Goal: Task Accomplishment & Management: Use online tool/utility

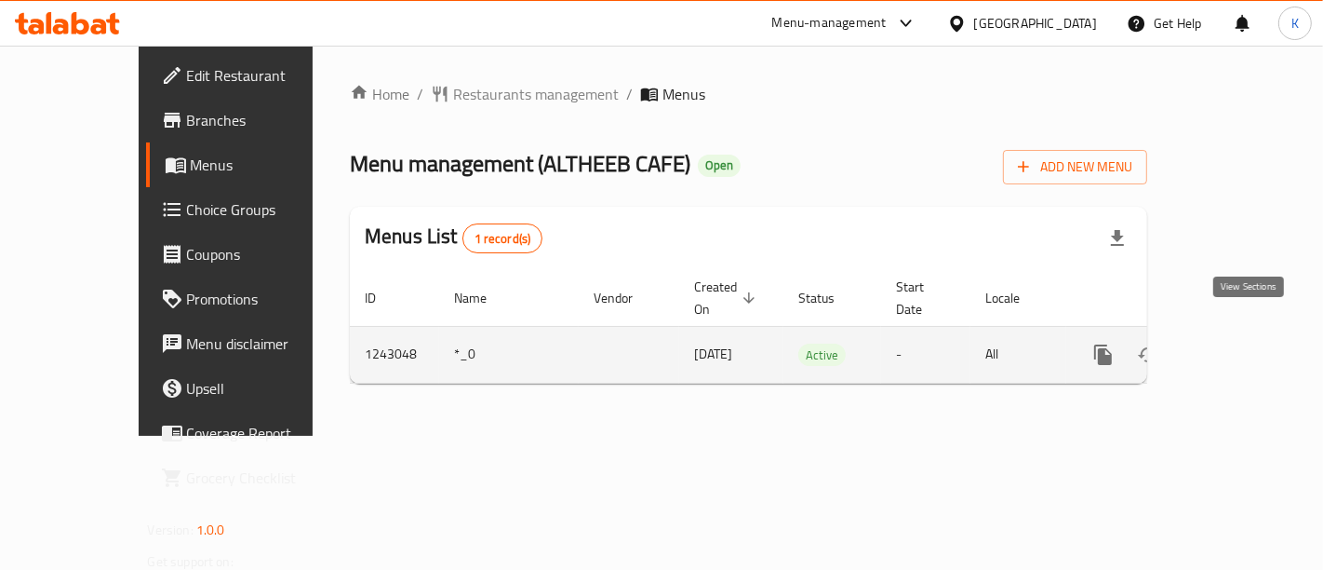
click at [1243, 343] on icon "enhanced table" at bounding box center [1238, 354] width 22 height 22
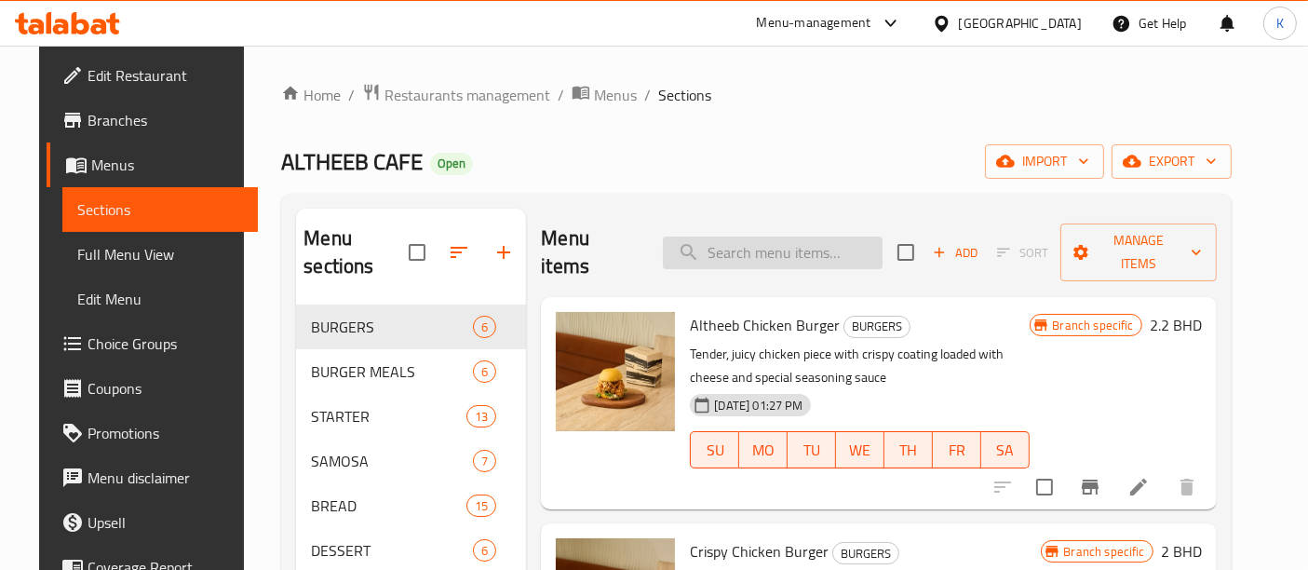
click at [773, 243] on input "search" at bounding box center [773, 252] width 220 height 33
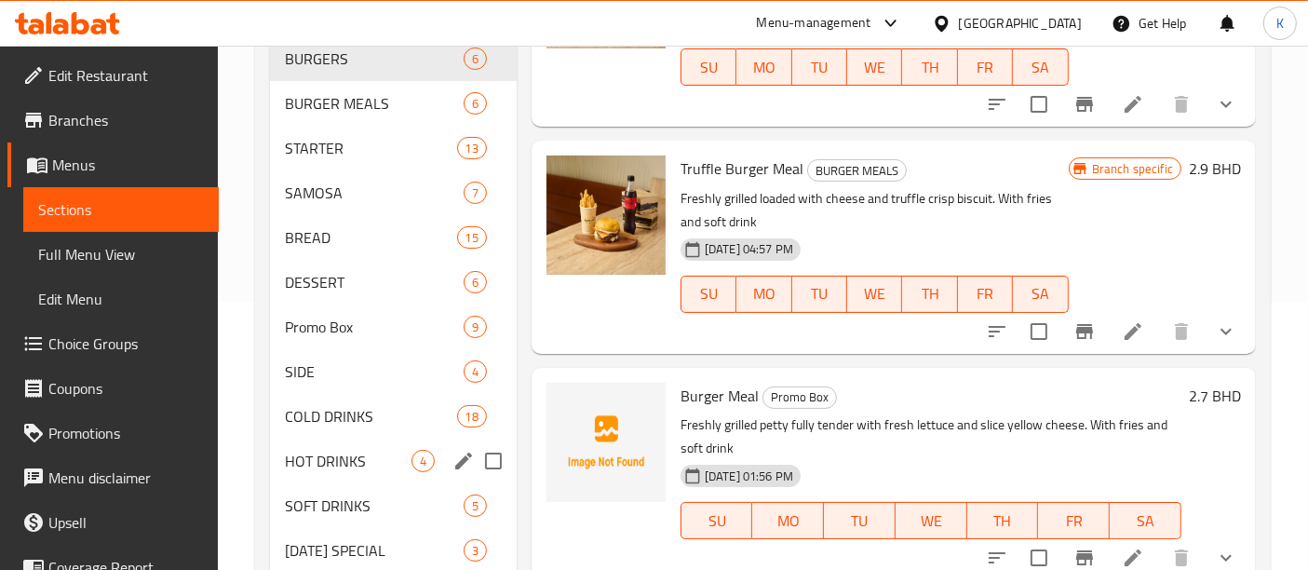
scroll to position [301, 0]
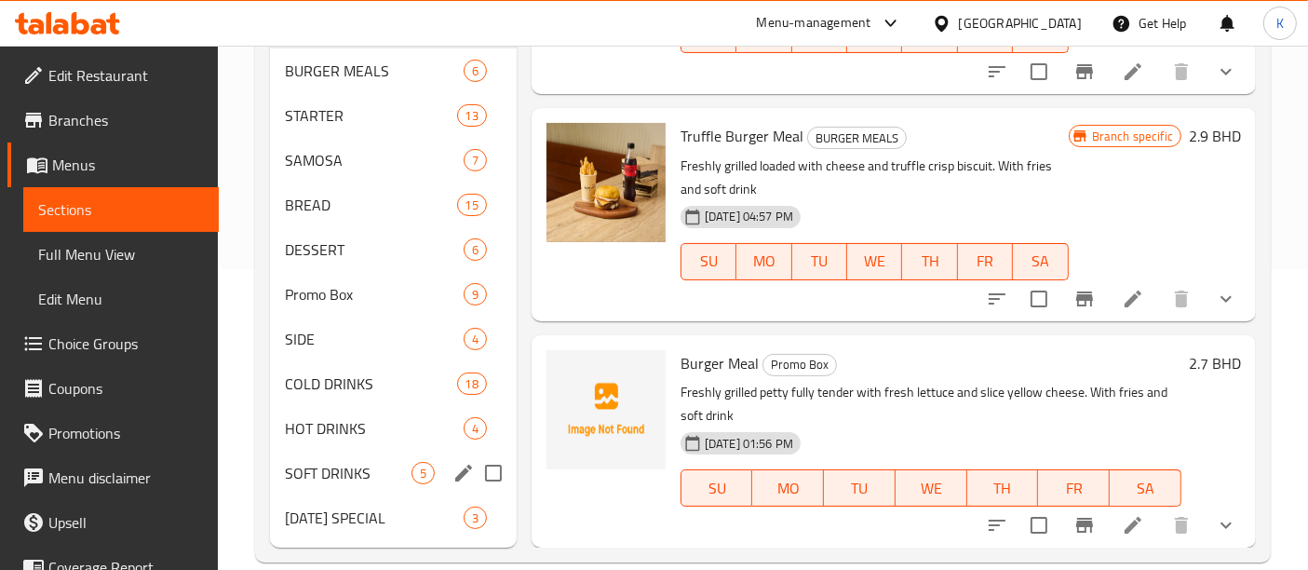
click at [354, 462] on span "SOFT DRINKS" at bounding box center [348, 473] width 127 height 22
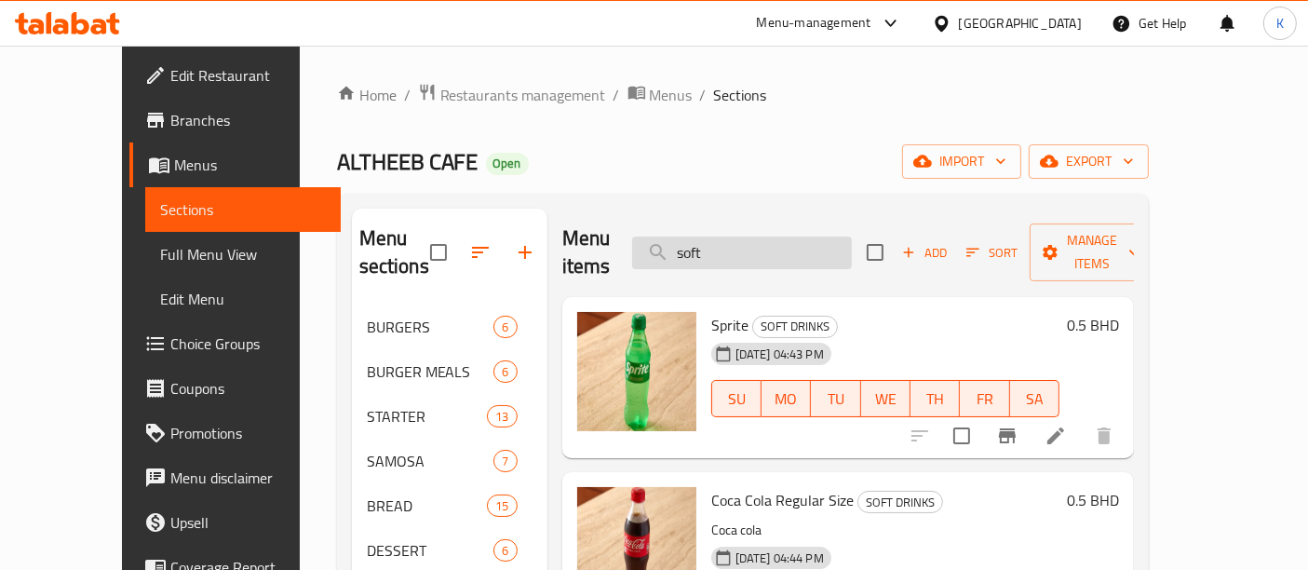
click at [760, 236] on input "soft" at bounding box center [742, 252] width 220 height 33
click at [758, 236] on input "soft" at bounding box center [742, 252] width 220 height 33
type input "s"
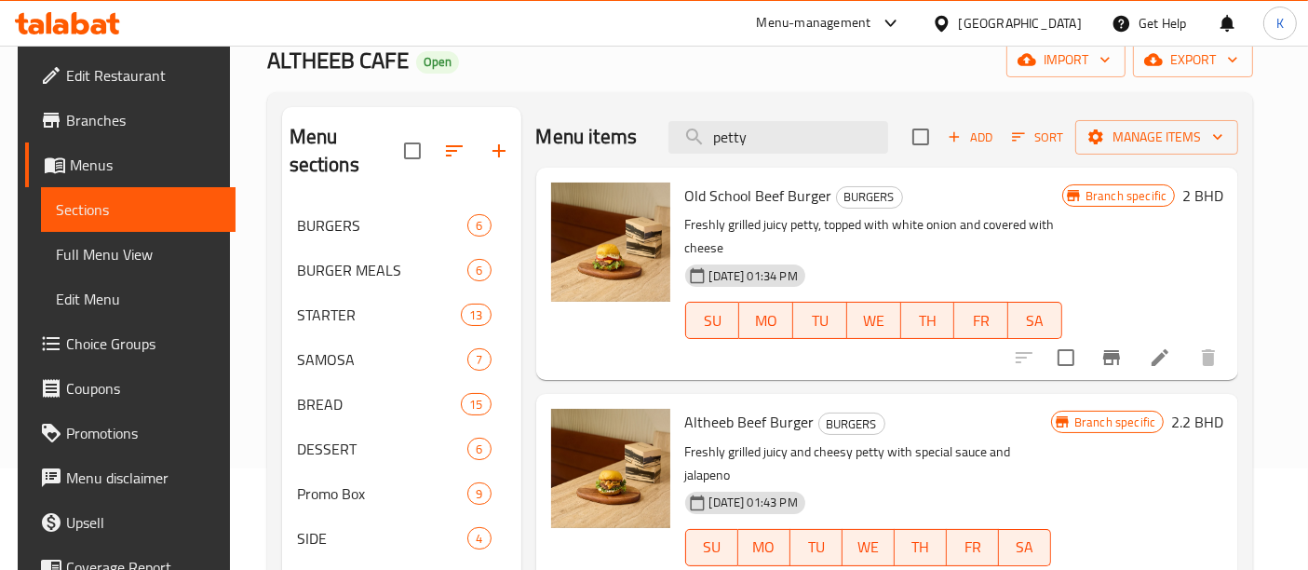
scroll to position [301, 0]
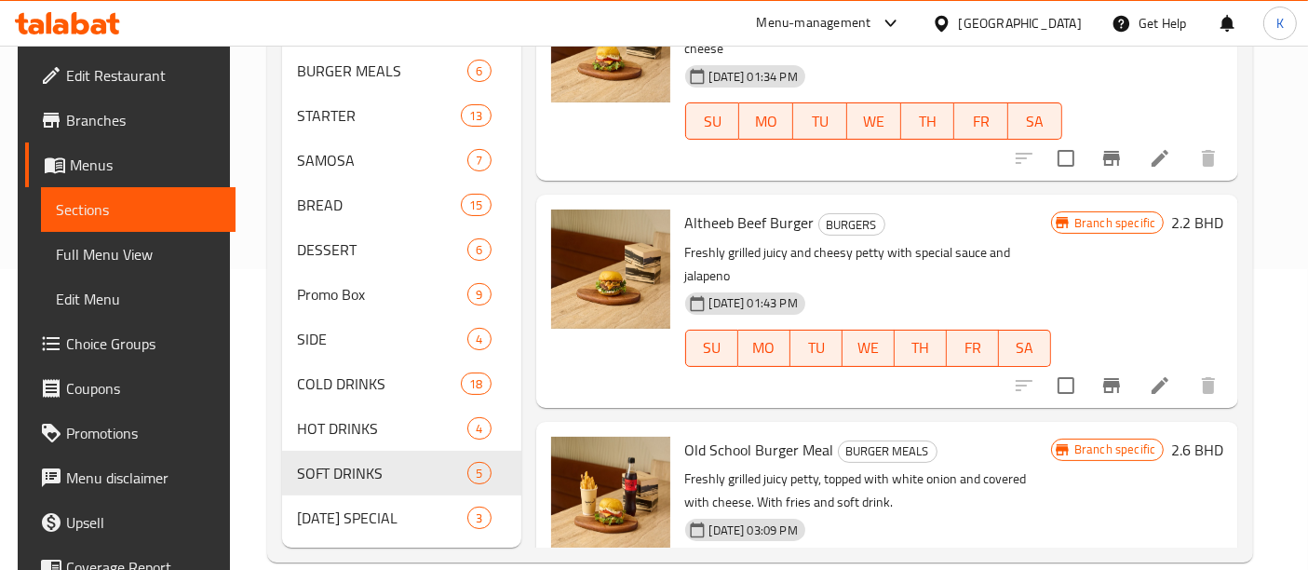
type input "petty"
click at [871, 245] on p "Freshly grilled juicy and cheesy petty with special sauce and jalapeno" at bounding box center [868, 264] width 366 height 47
copy p "petty"
click at [152, 229] on link "Sections" at bounding box center [138, 209] width 195 height 45
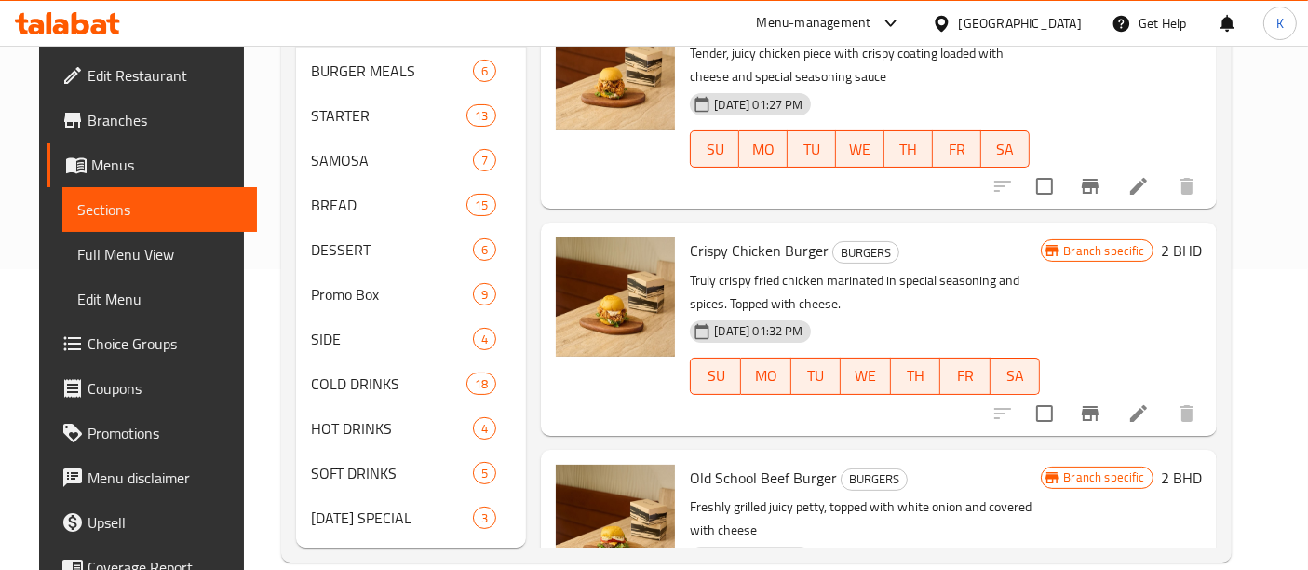
click at [156, 243] on span "Full Menu View" at bounding box center [160, 254] width 166 height 22
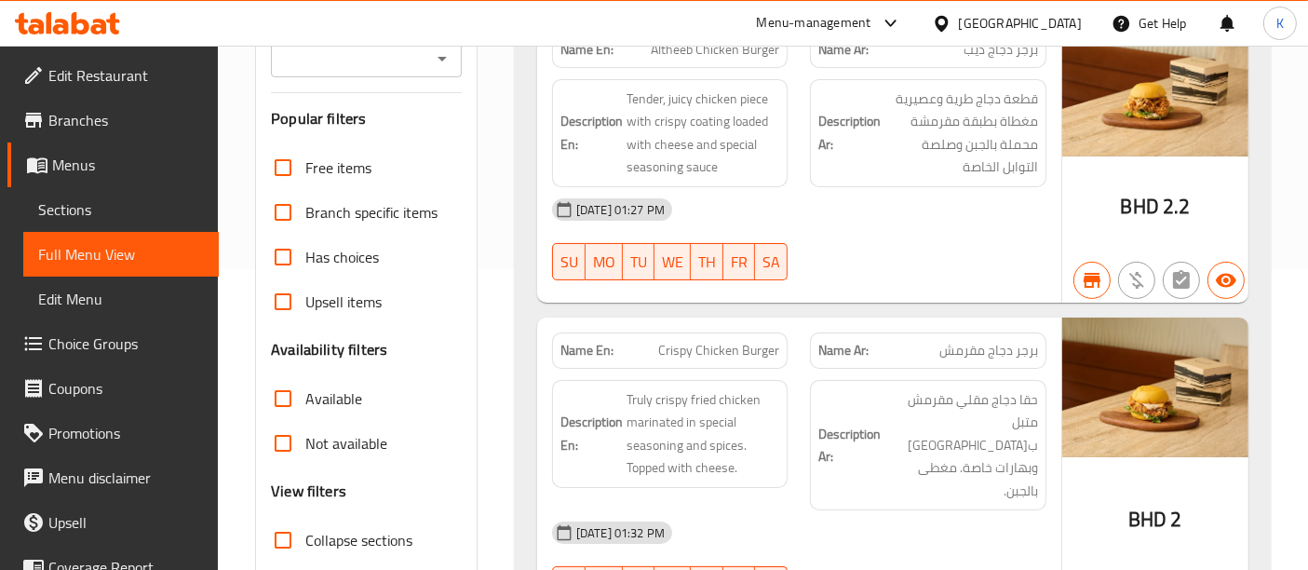
drag, startPoint x: 869, startPoint y: 258, endPoint x: 810, endPoint y: 260, distance: 59.6
click at [810, 260] on div "[DATE] 01:27 PM SU MO TU WE TH FR SA" at bounding box center [799, 239] width 517 height 104
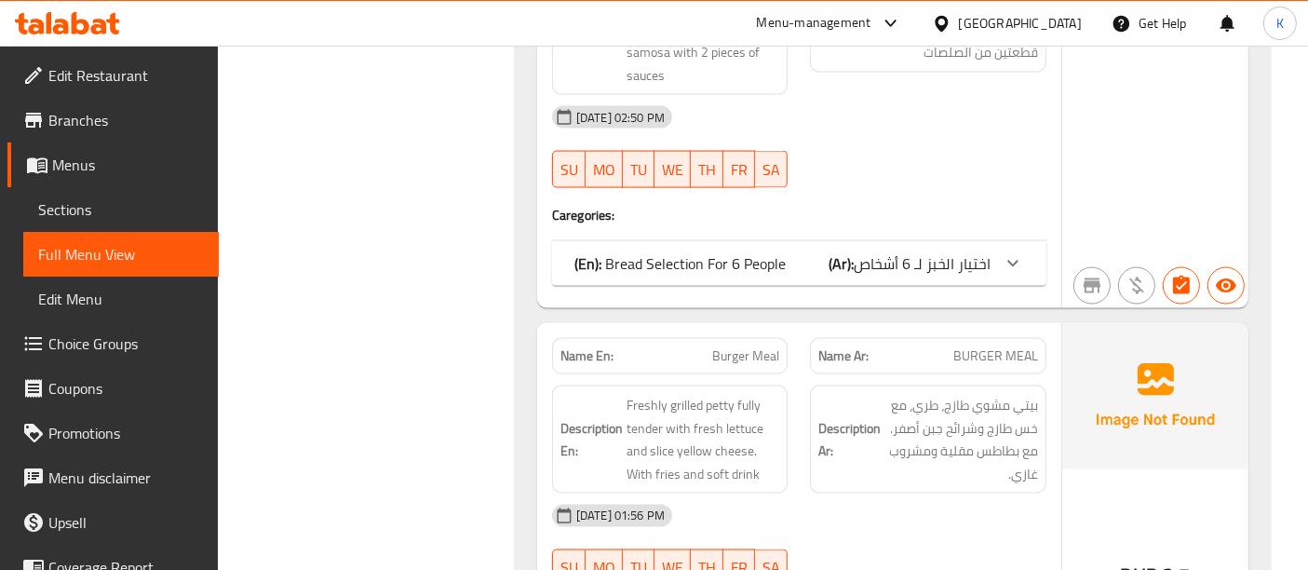
scroll to position [17150, 0]
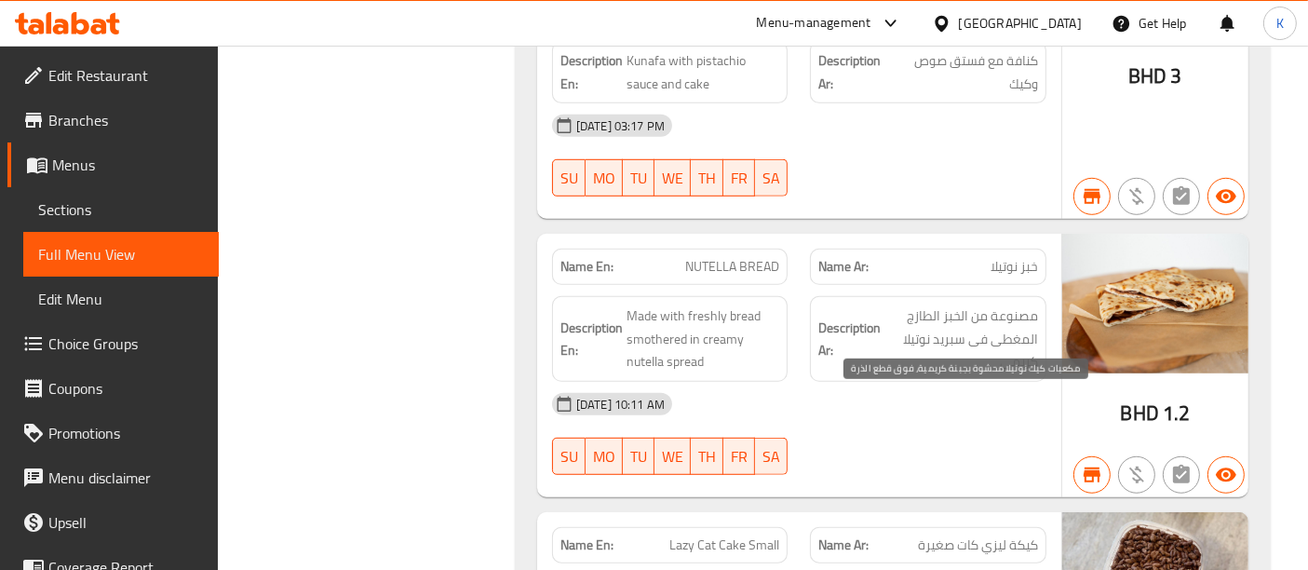
scroll to position [15086, 0]
